Goal: Find specific fact: Find specific fact

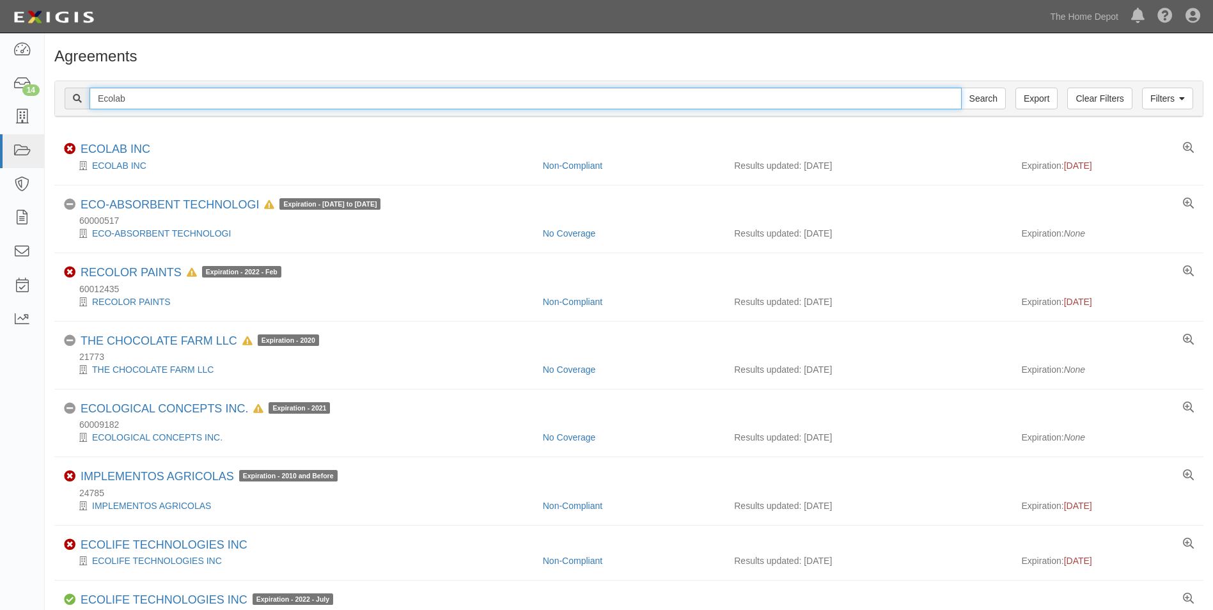
click at [166, 95] on input "Ecolab" at bounding box center [526, 99] width 872 height 22
type input "Mi-T-M"
click at [961, 88] on input "Search" at bounding box center [983, 99] width 45 height 22
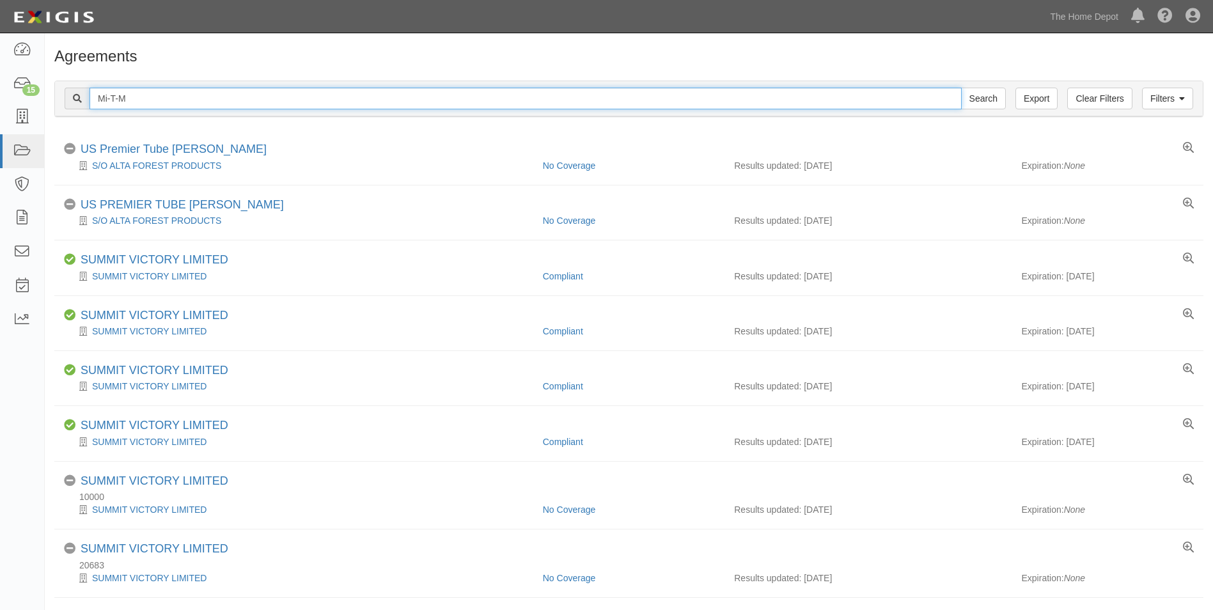
click at [294, 97] on input "Mi-T-M" at bounding box center [526, 99] width 872 height 22
paste input "I-T-M CORP"
type input "MI-T-M CORP"
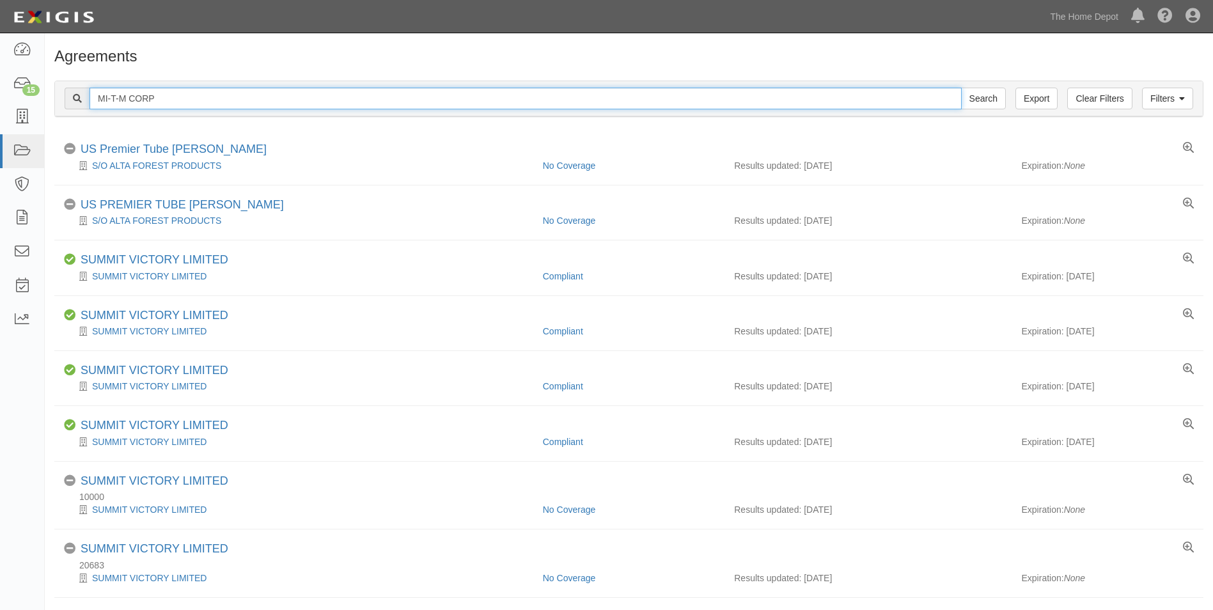
click at [961, 88] on input "Search" at bounding box center [983, 99] width 45 height 22
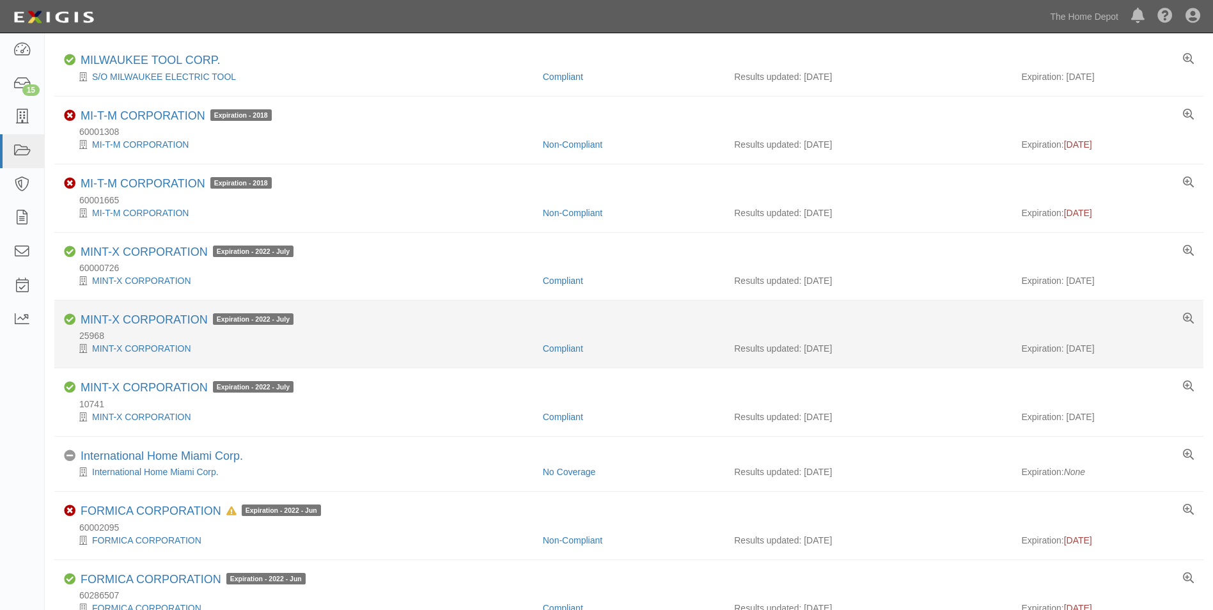
scroll to position [64, 0]
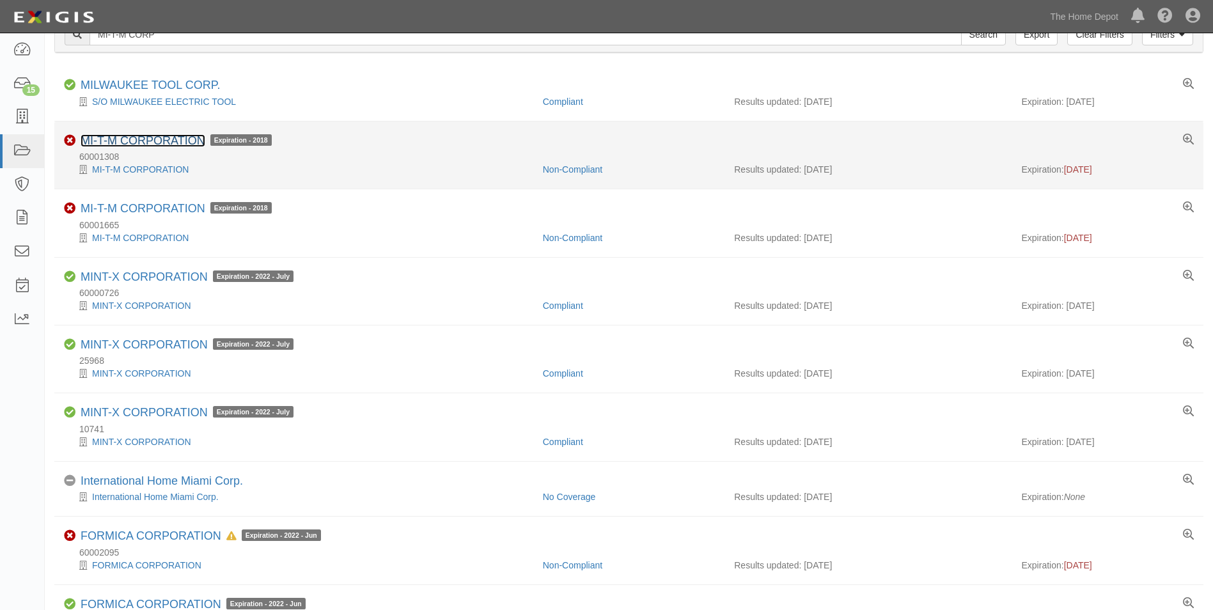
click at [137, 139] on link "MI-T-M CORPORATION" at bounding box center [143, 140] width 125 height 13
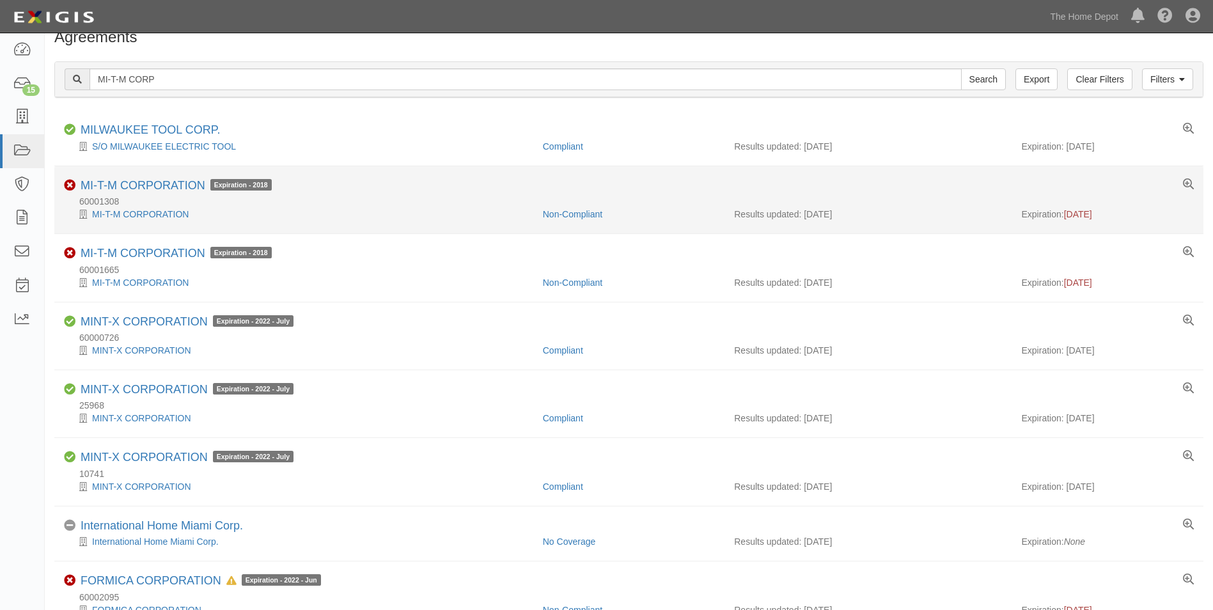
scroll to position [0, 0]
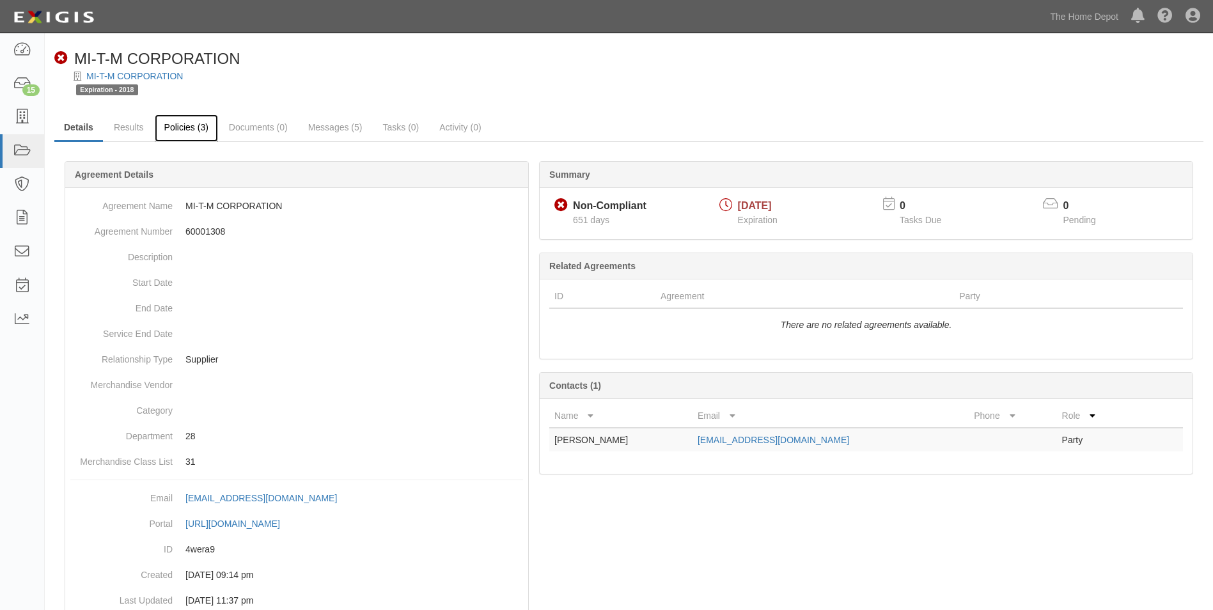
click at [195, 130] on link "Policies (3)" at bounding box center [186, 127] width 63 height 27
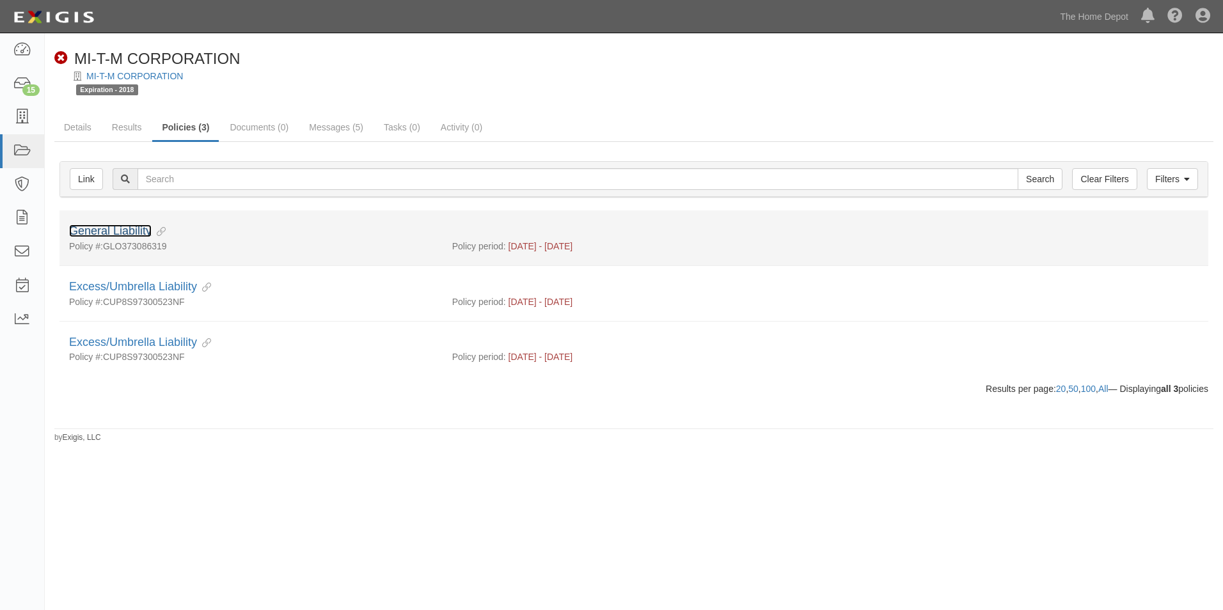
click at [129, 227] on link "General Liability" at bounding box center [110, 230] width 82 height 13
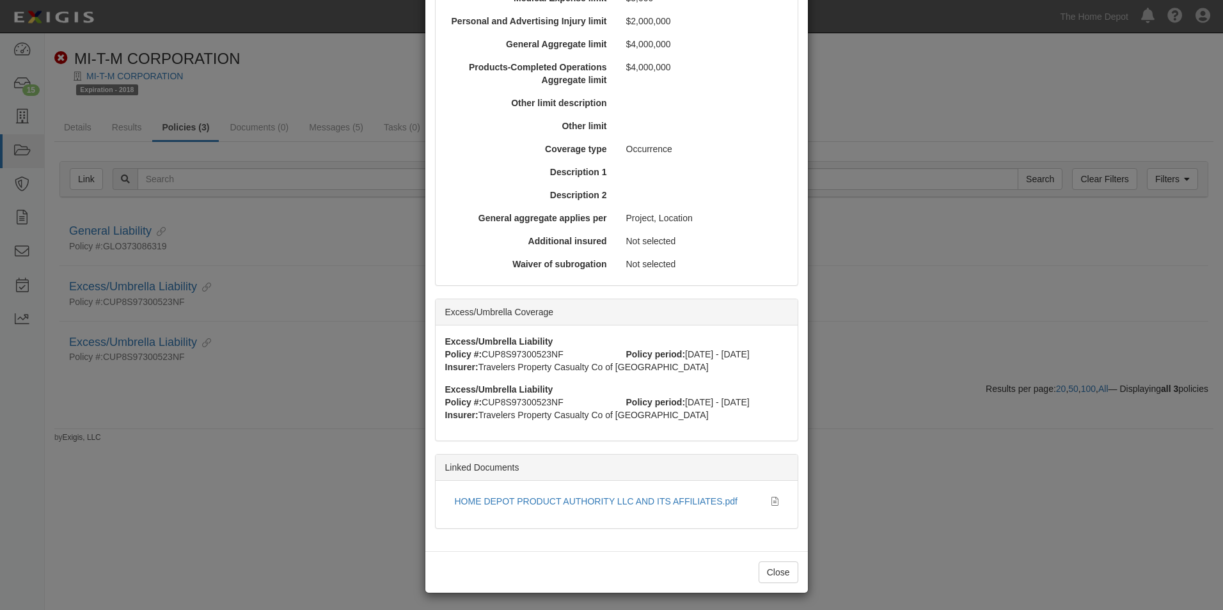
scroll to position [448, 0]
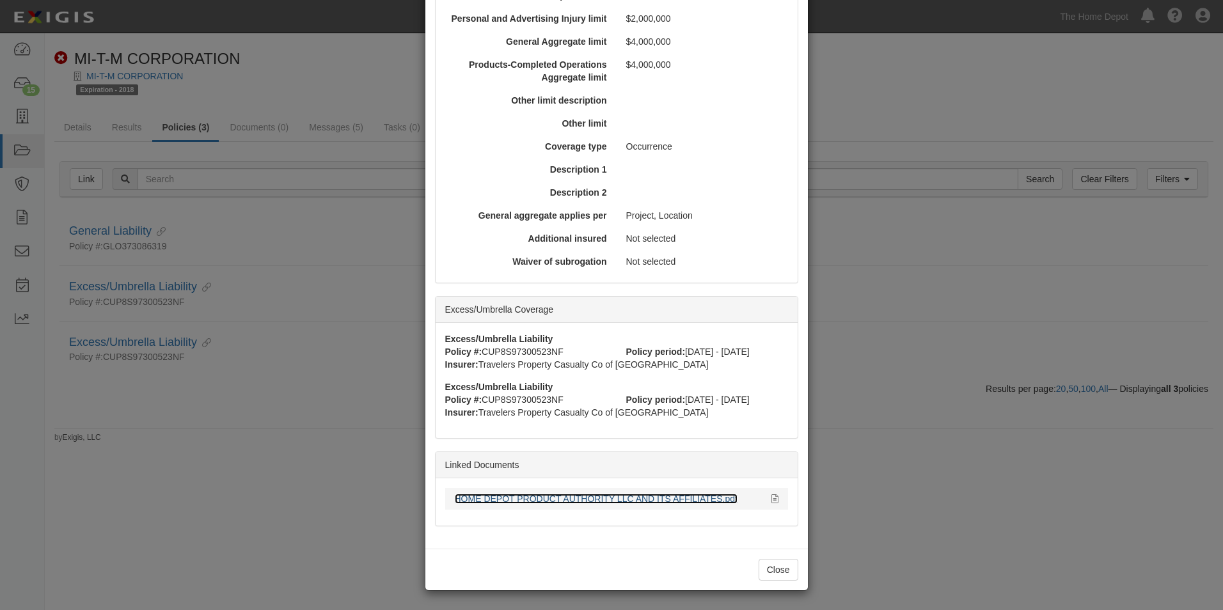
click at [604, 498] on link "HOME DEPOT PRODUCT AUTHORITY LLC AND ITS AFFILIATES.pdf" at bounding box center [596, 499] width 283 height 10
click at [758, 571] on button "Close" at bounding box center [778, 570] width 40 height 22
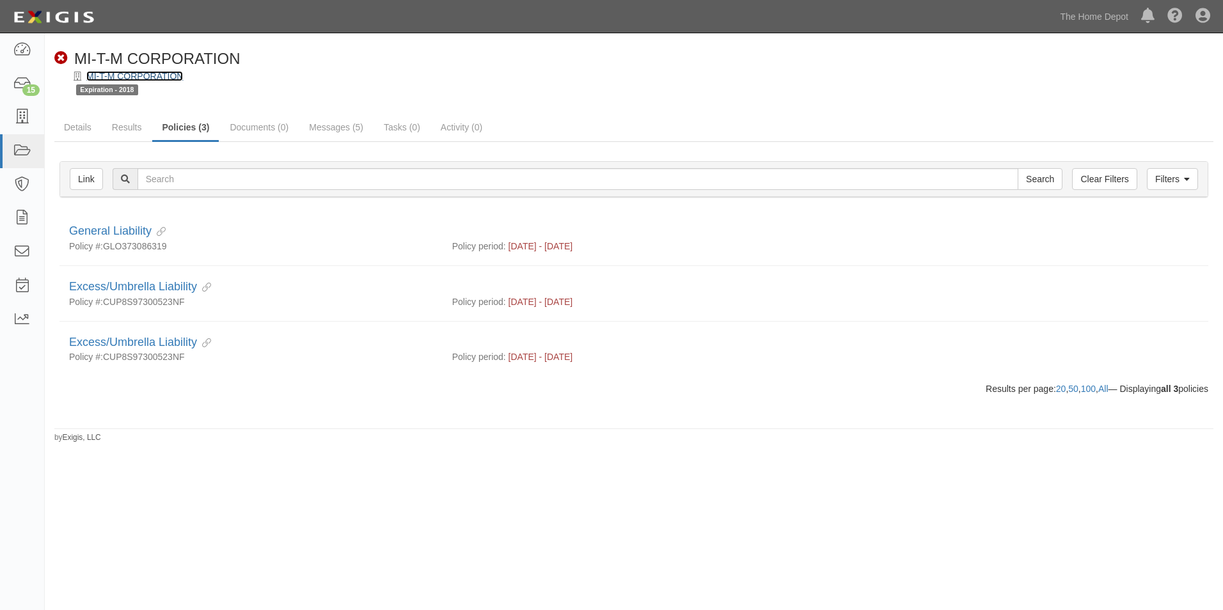
click at [167, 78] on link "MI-T-M CORPORATION" at bounding box center [134, 76] width 97 height 10
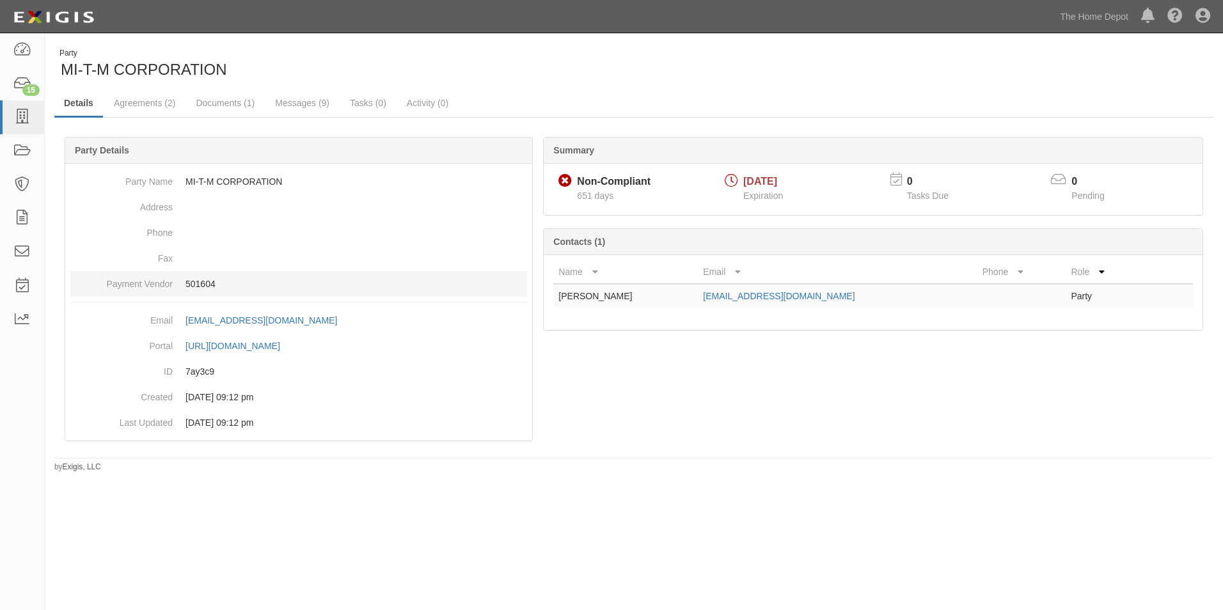
click at [208, 282] on p "501604" at bounding box center [355, 284] width 341 height 13
copy p "501604"
